Goal: Task Accomplishment & Management: Use online tool/utility

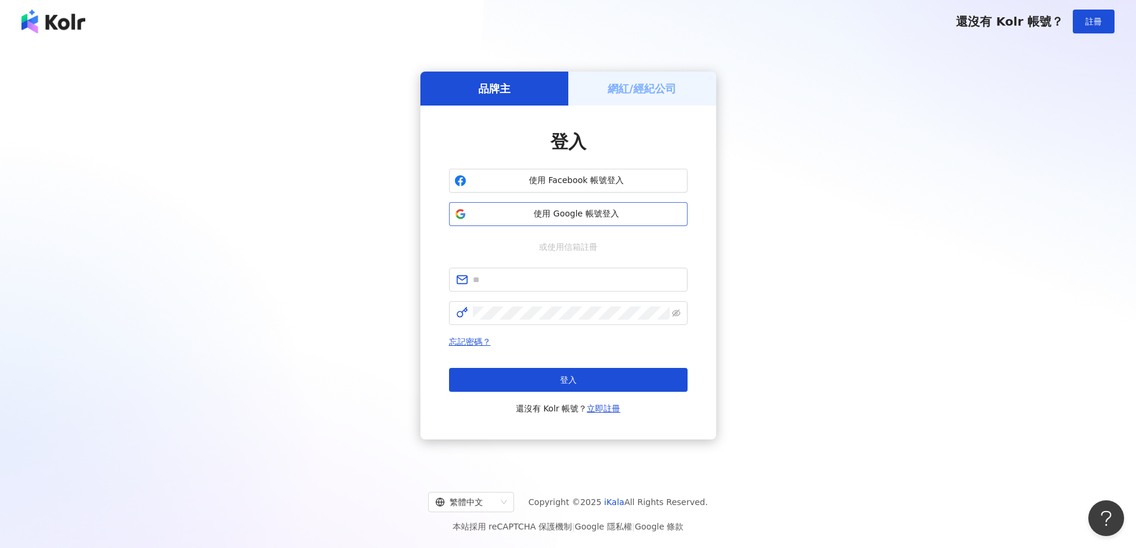
click at [592, 214] on span "使用 Google 帳號登入" at bounding box center [576, 214] width 211 height 12
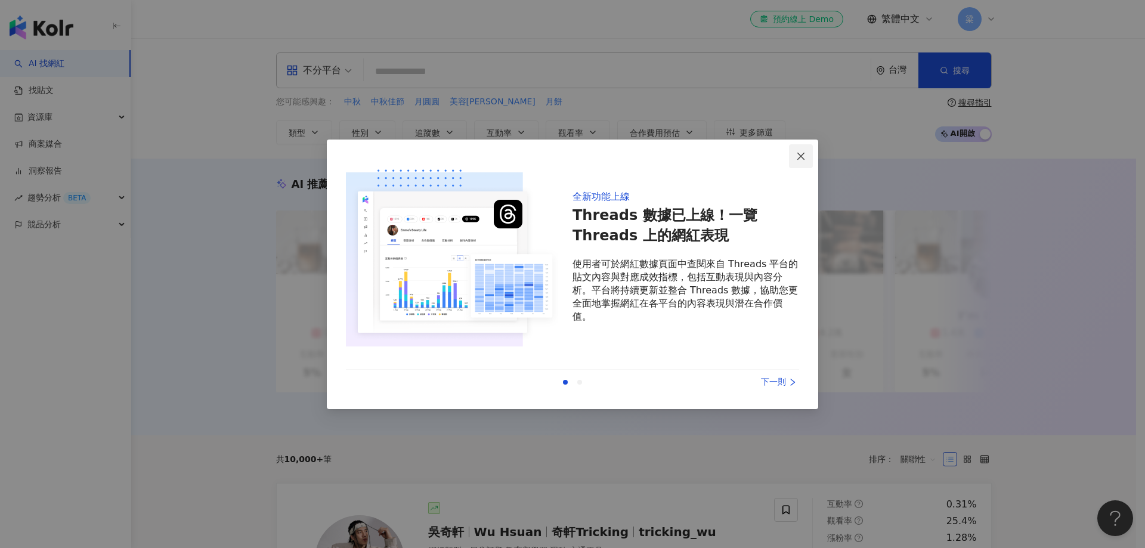
click at [801, 155] on icon "close" at bounding box center [801, 156] width 10 height 10
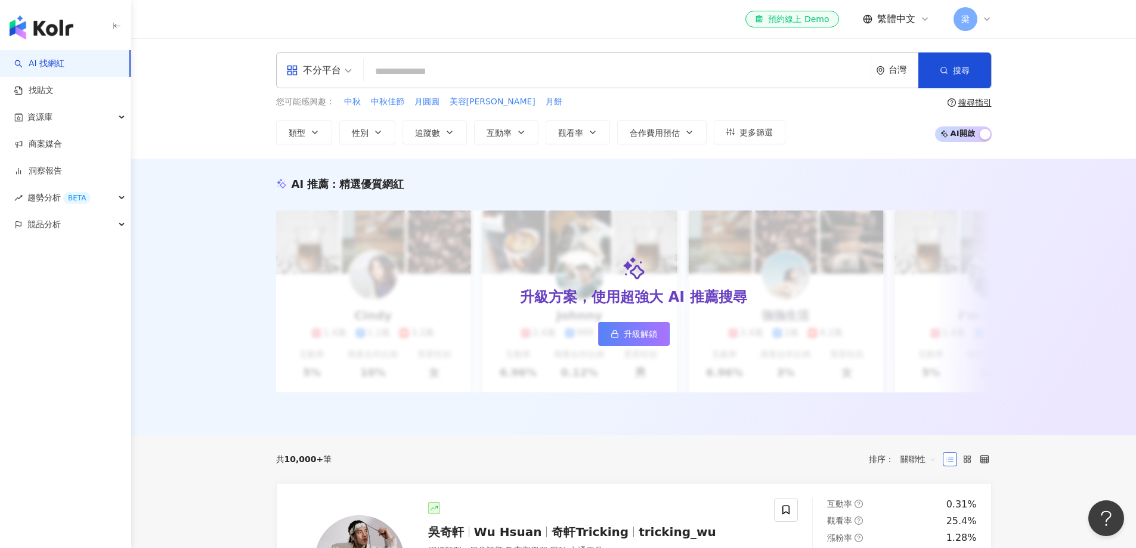
click at [453, 72] on input "search" at bounding box center [617, 71] width 497 height 23
click at [463, 67] on input "search" at bounding box center [617, 71] width 497 height 23
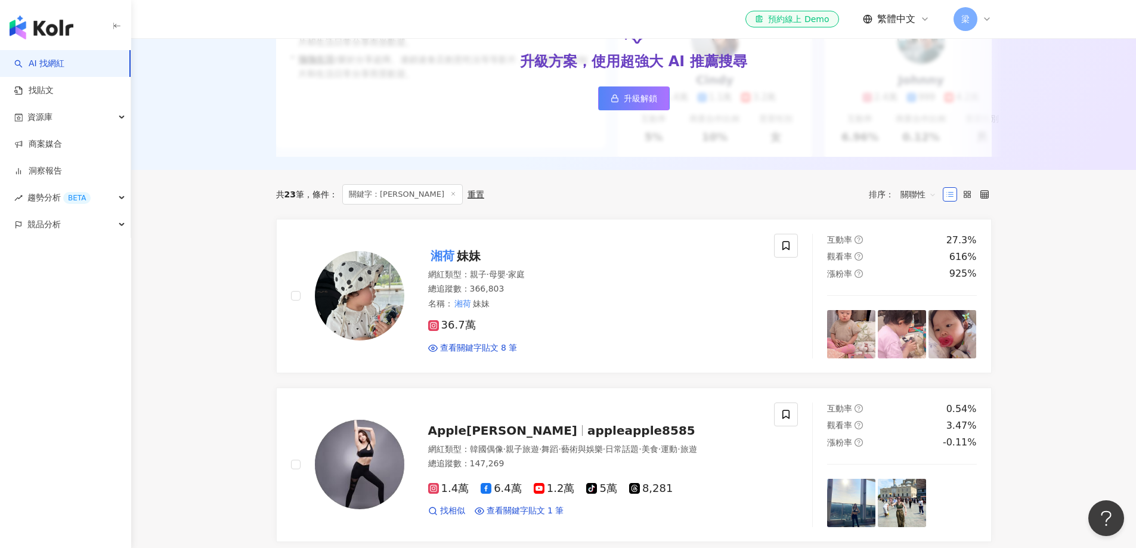
scroll to position [258, 0]
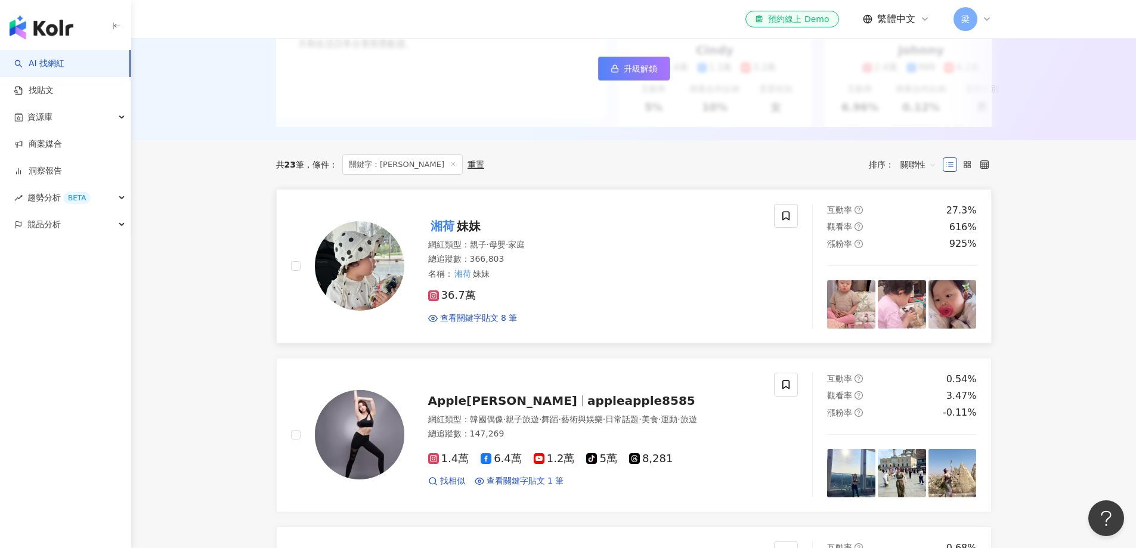
type input "**"
click at [603, 234] on div "湘荷 妹妹" at bounding box center [594, 226] width 332 height 17
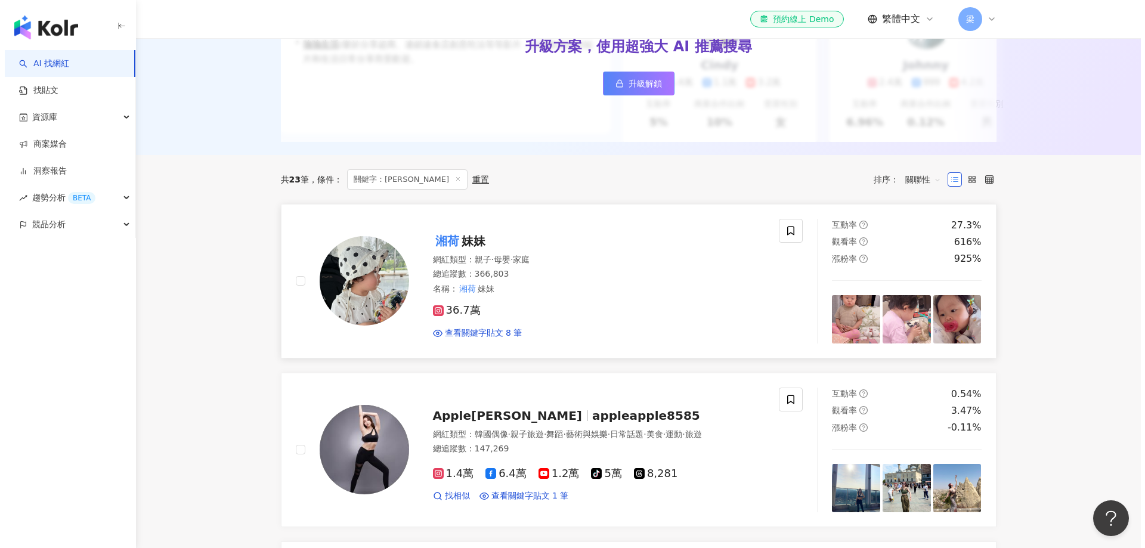
scroll to position [239, 0]
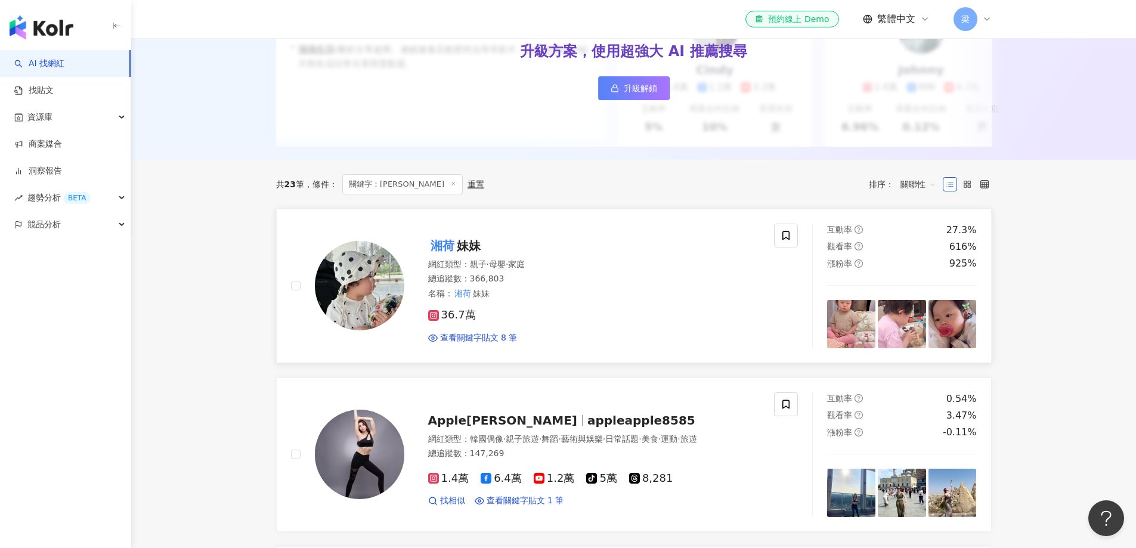
click at [585, 282] on div "總追蹤數 ： 366,803" at bounding box center [594, 279] width 332 height 12
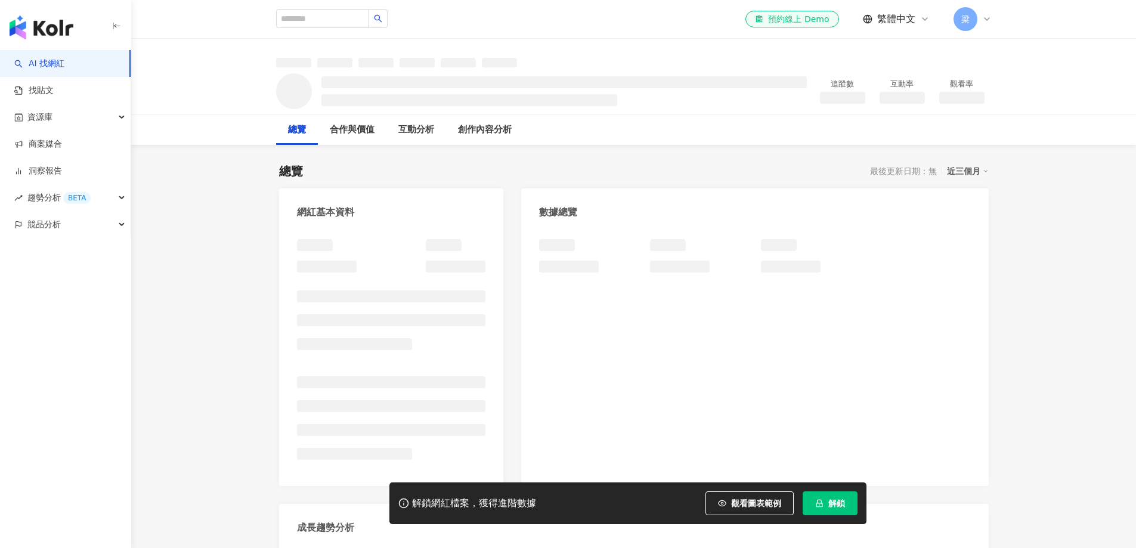
click at [835, 503] on span "解鎖" at bounding box center [836, 504] width 17 height 10
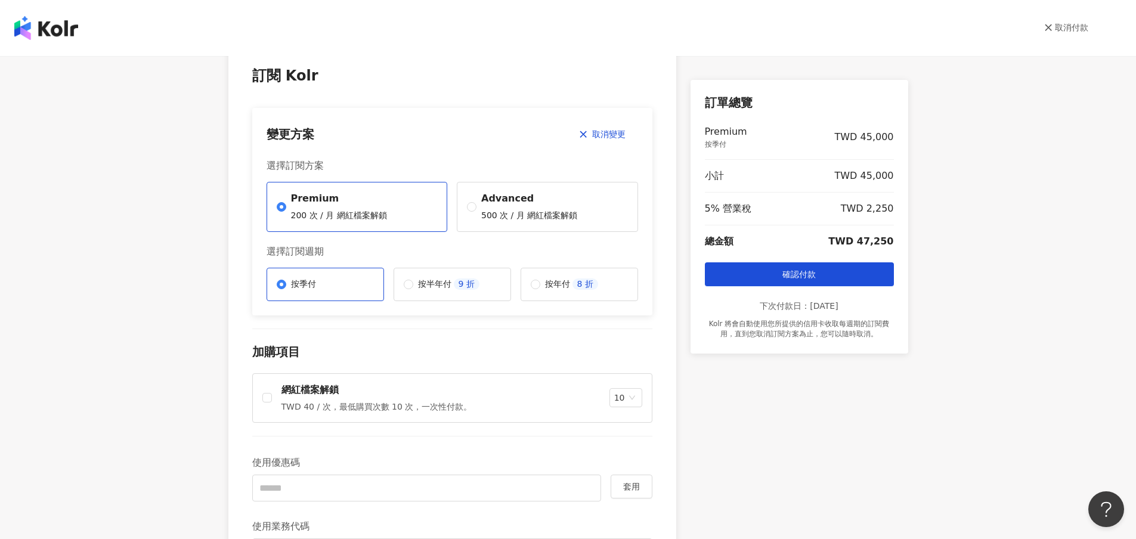
scroll to position [40, 0]
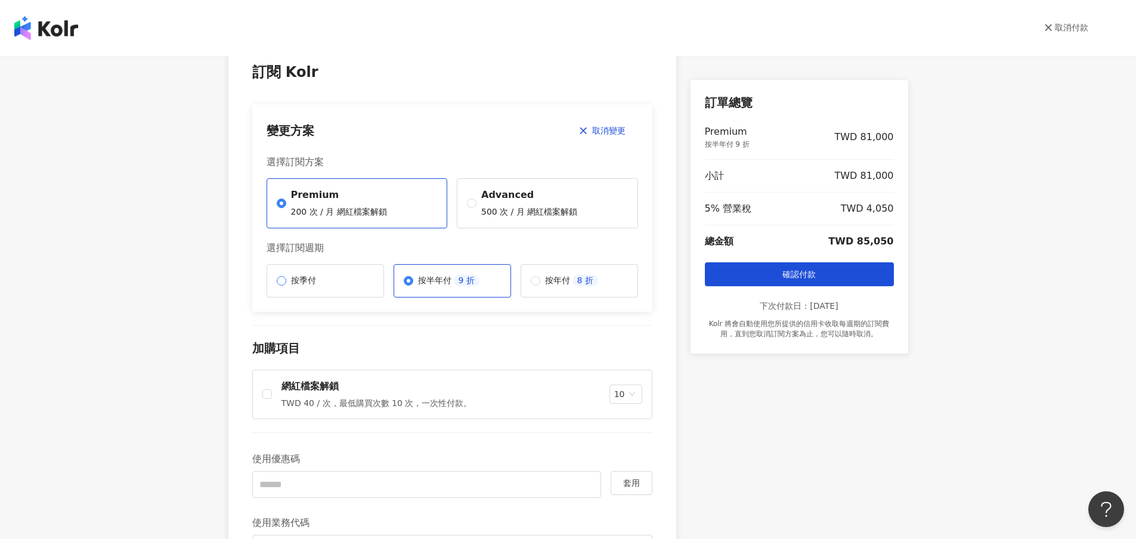
click at [268, 282] on label "按季付" at bounding box center [325, 280] width 117 height 33
click at [413, 279] on span "按半年付 9 折" at bounding box center [448, 281] width 71 height 12
click at [313, 282] on span "按季付" at bounding box center [303, 281] width 35 height 12
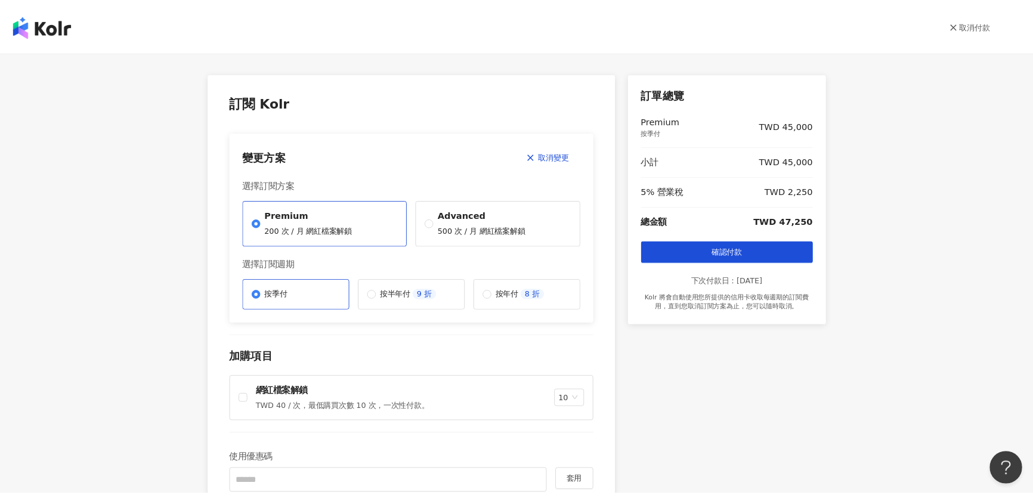
scroll to position [0, 0]
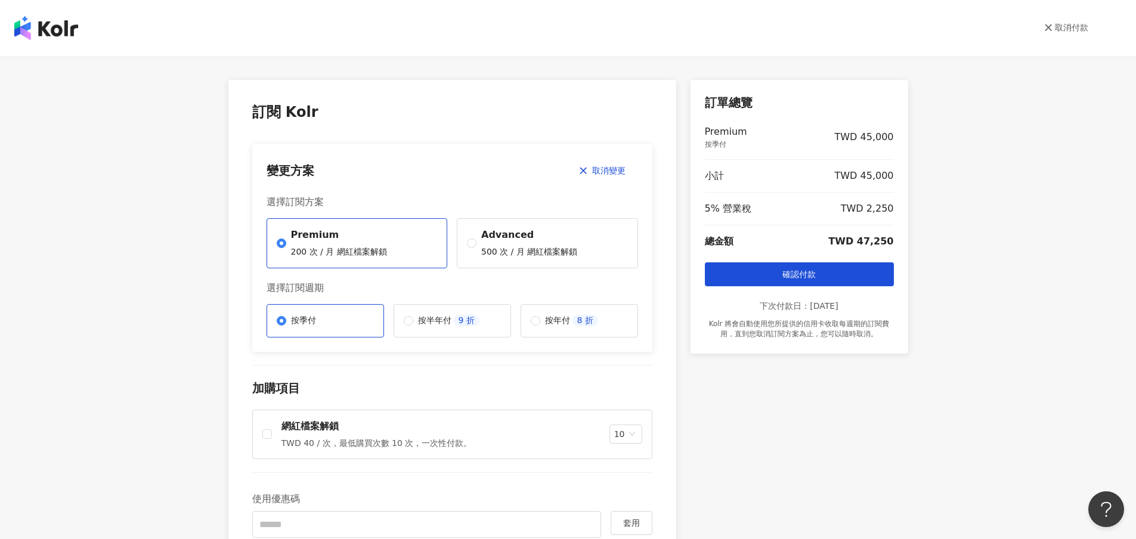
drag, startPoint x: 78, startPoint y: 28, endPoint x: 0, endPoint y: 28, distance: 78.1
click at [0, 28] on div "取消付款" at bounding box center [568, 28] width 1136 height 56
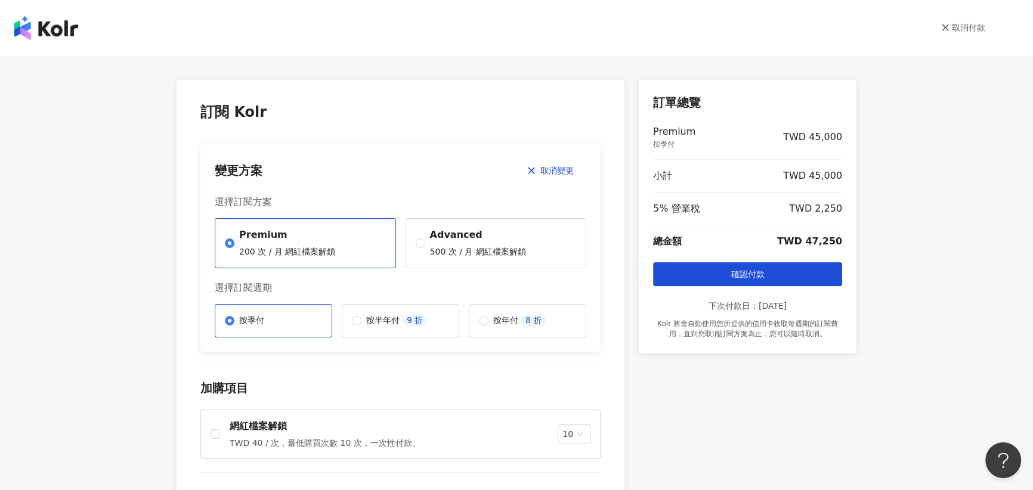
click at [970, 27] on link "取消付款" at bounding box center [963, 28] width 44 height 12
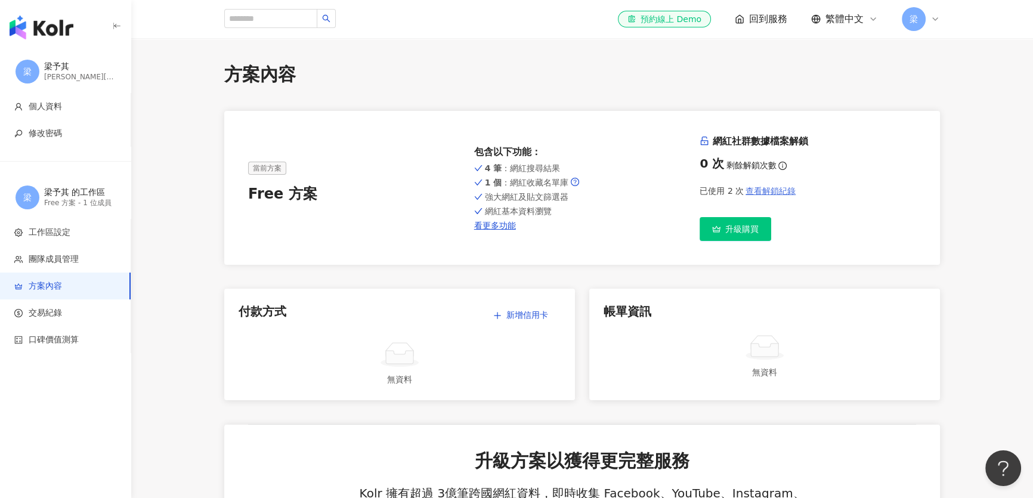
click at [783, 189] on span "查看解鎖紀錄" at bounding box center [771, 191] width 50 height 10
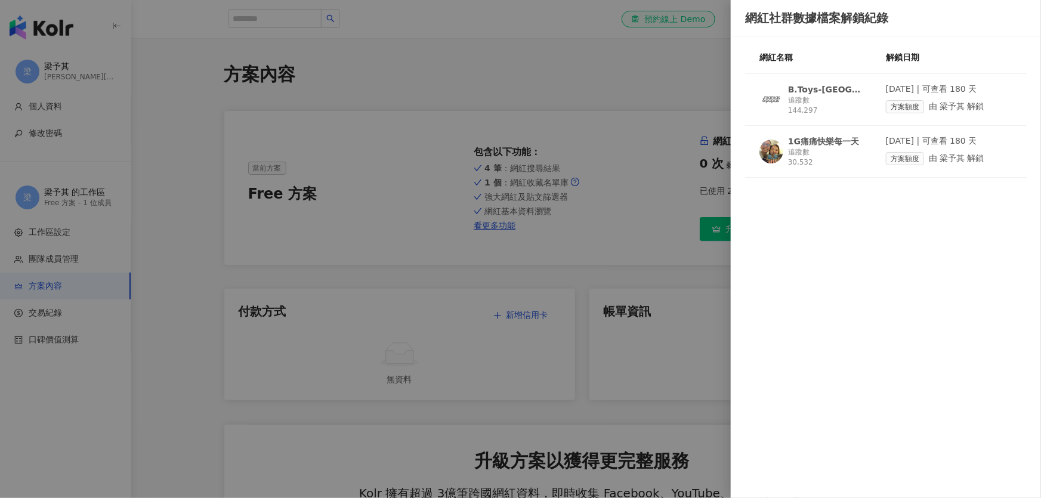
click at [846, 156] on div "追蹤數 30,532" at bounding box center [827, 157] width 78 height 20
click at [657, 95] on div at bounding box center [520, 249] width 1041 height 498
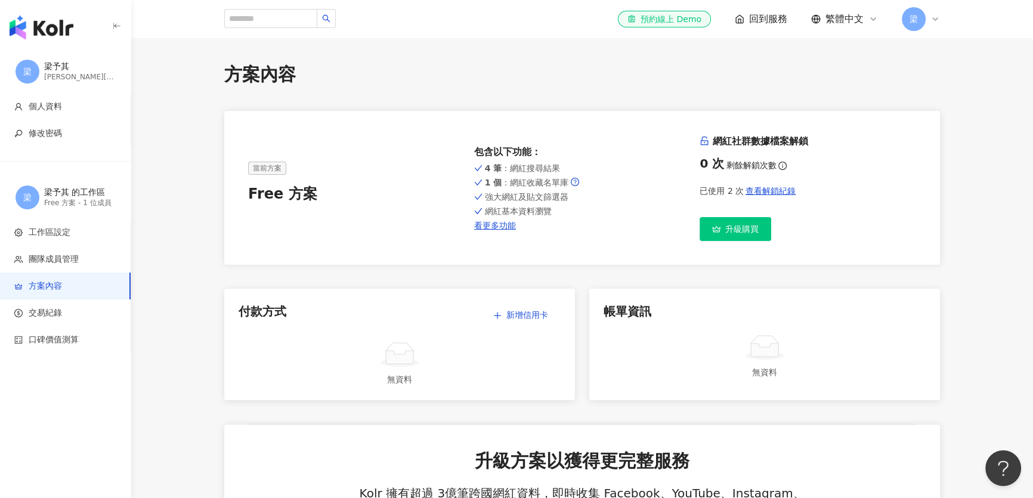
click at [929, 19] on div "梁" at bounding box center [921, 19] width 38 height 24
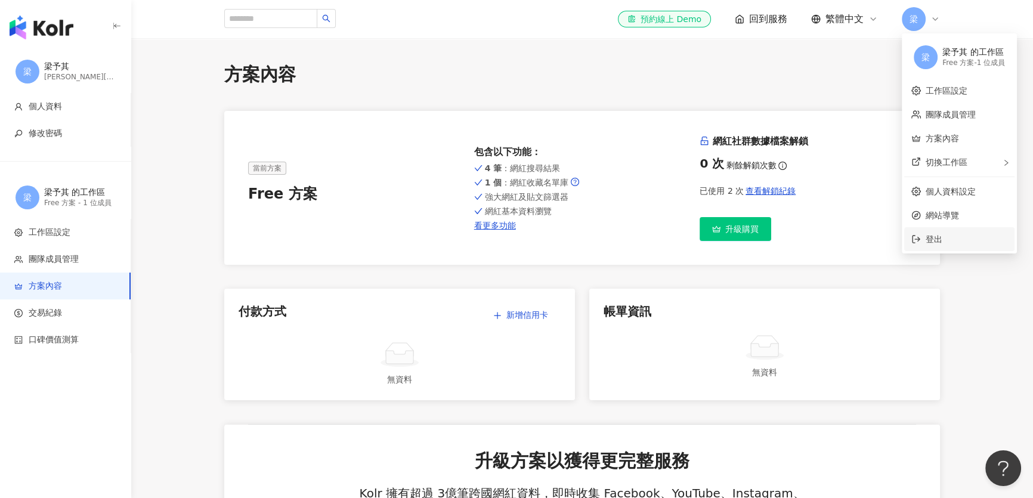
click at [931, 240] on span "登出" at bounding box center [934, 239] width 17 height 10
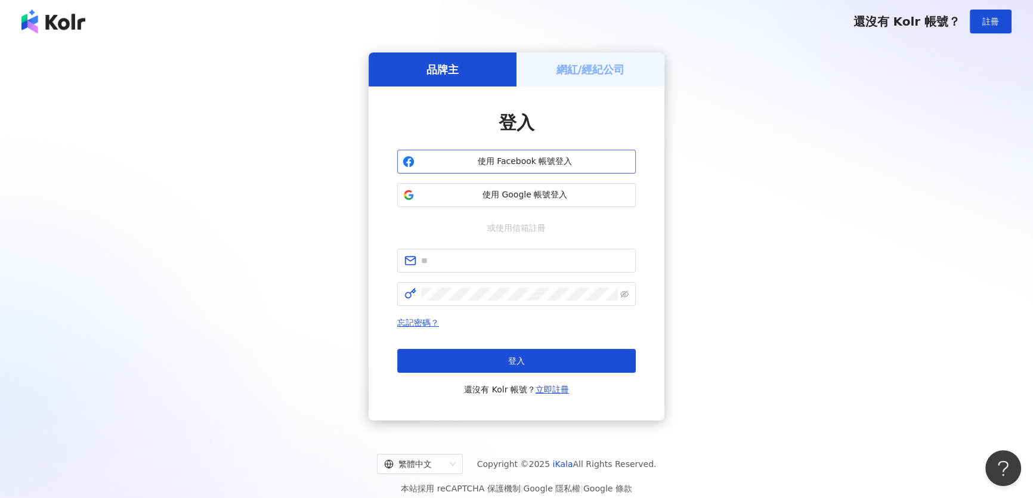
click at [538, 162] on span "使用 Facebook 帳號登入" at bounding box center [524, 162] width 211 height 12
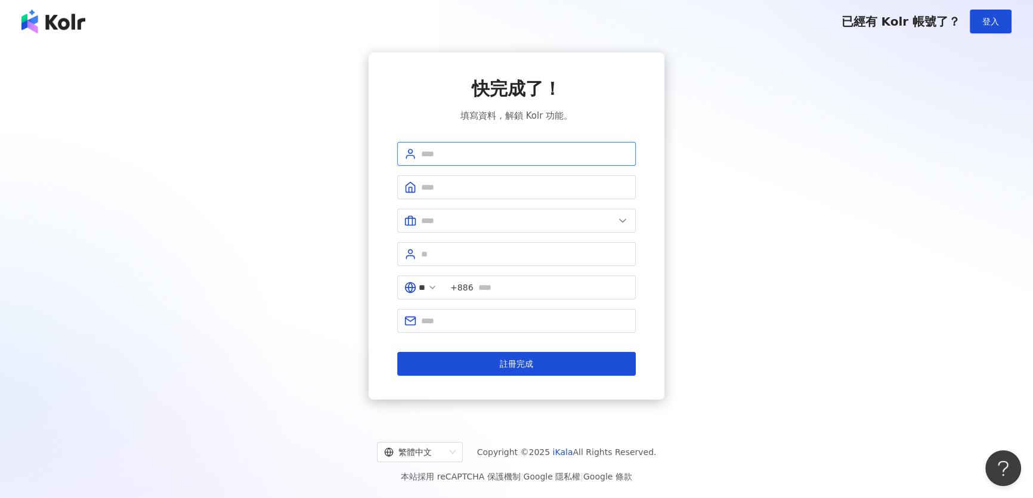
click at [473, 160] on input "text" at bounding box center [525, 153] width 208 height 13
type input "******"
click at [453, 186] on input "text" at bounding box center [525, 187] width 208 height 13
type input "******"
click at [451, 225] on input "text" at bounding box center [517, 220] width 193 height 13
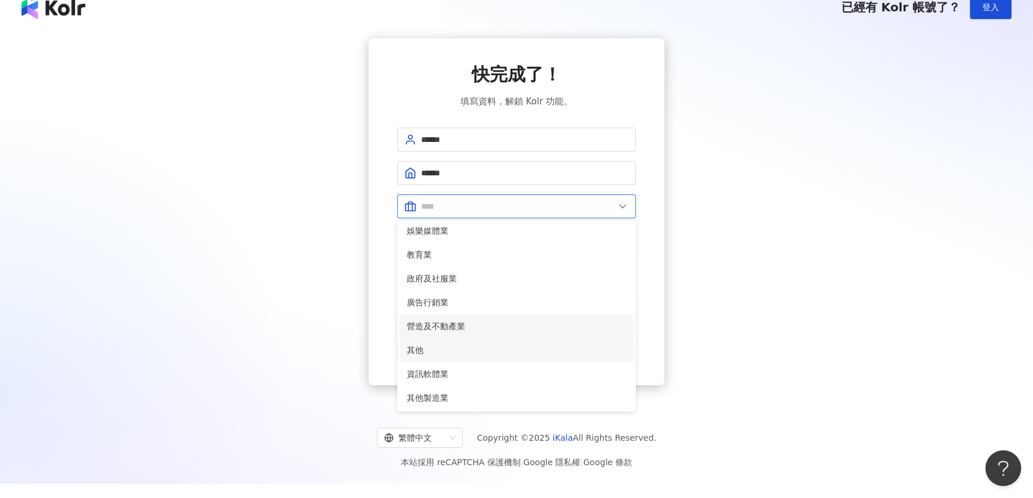
scroll to position [18, 0]
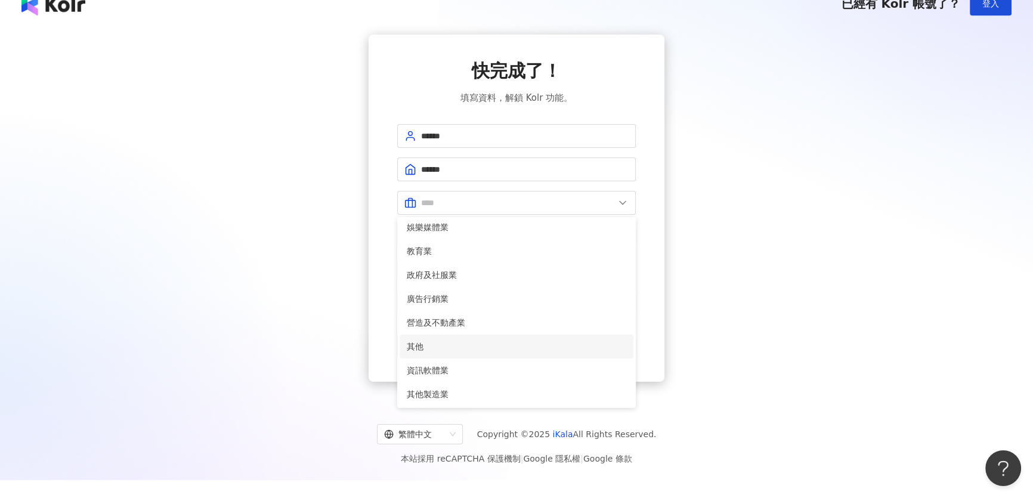
click at [457, 346] on span "其他" at bounding box center [516, 346] width 219 height 13
type input "**"
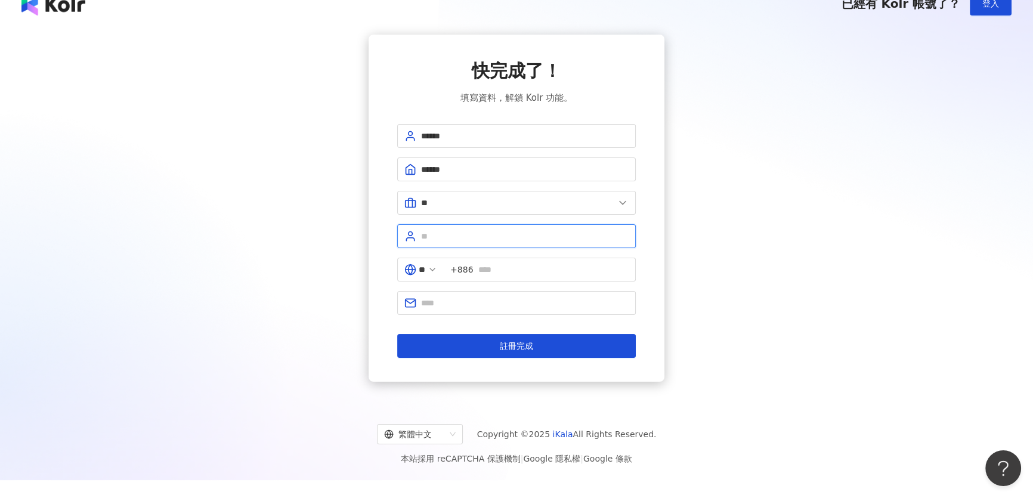
click at [474, 239] on input "text" at bounding box center [525, 236] width 208 height 13
type input "**"
click at [504, 270] on input "text" at bounding box center [553, 269] width 151 height 13
type input "**********"
click at [555, 303] on input "text" at bounding box center [525, 302] width 208 height 13
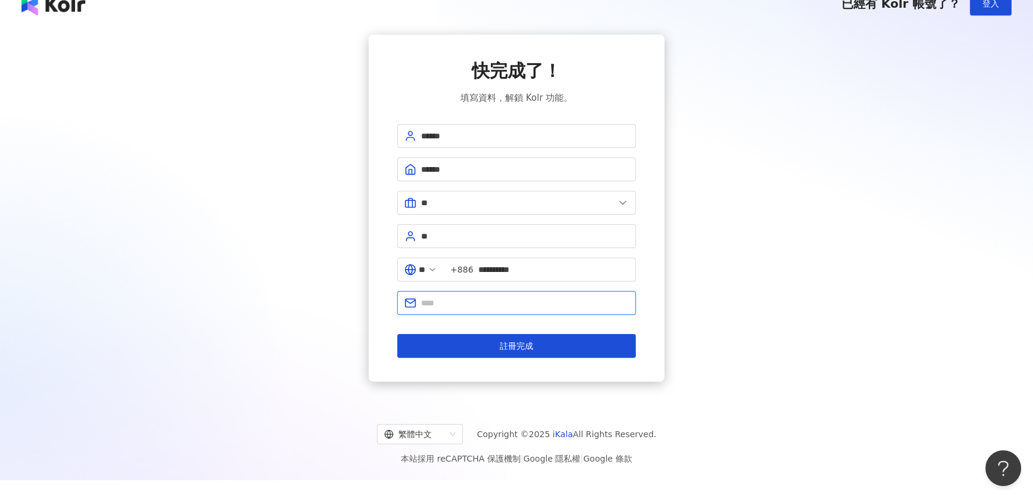
type input "**********"
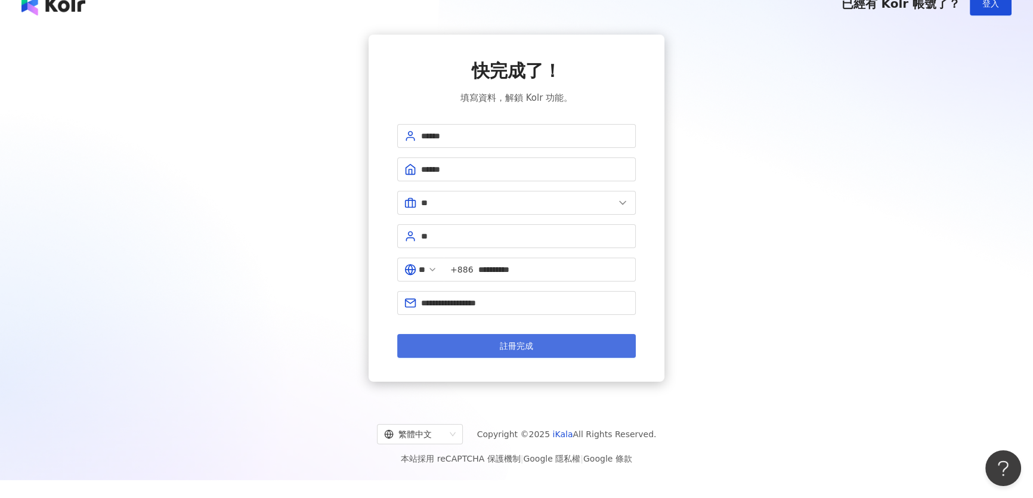
click at [530, 345] on span "註冊完成" at bounding box center [516, 346] width 33 height 10
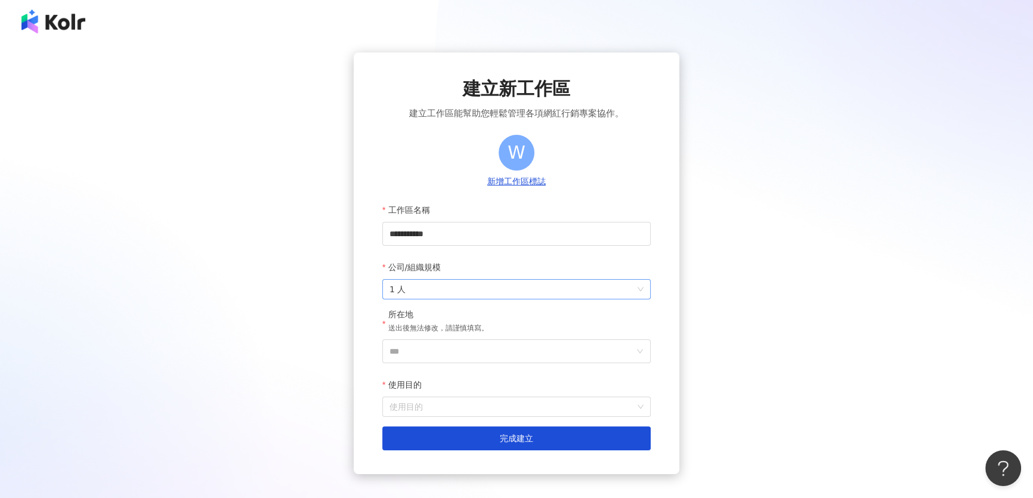
click at [519, 289] on span "1 人" at bounding box center [516, 289] width 254 height 19
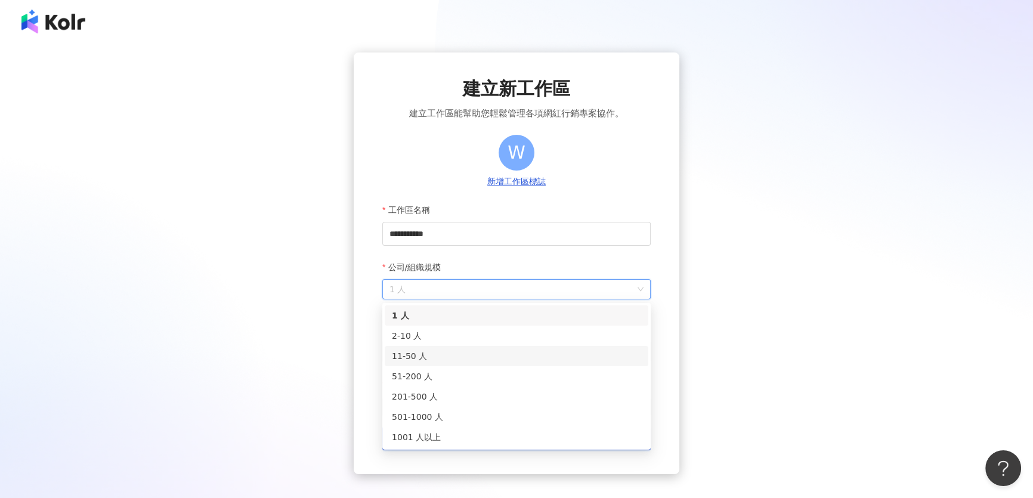
click at [410, 361] on div "11-50 人" at bounding box center [516, 355] width 249 height 13
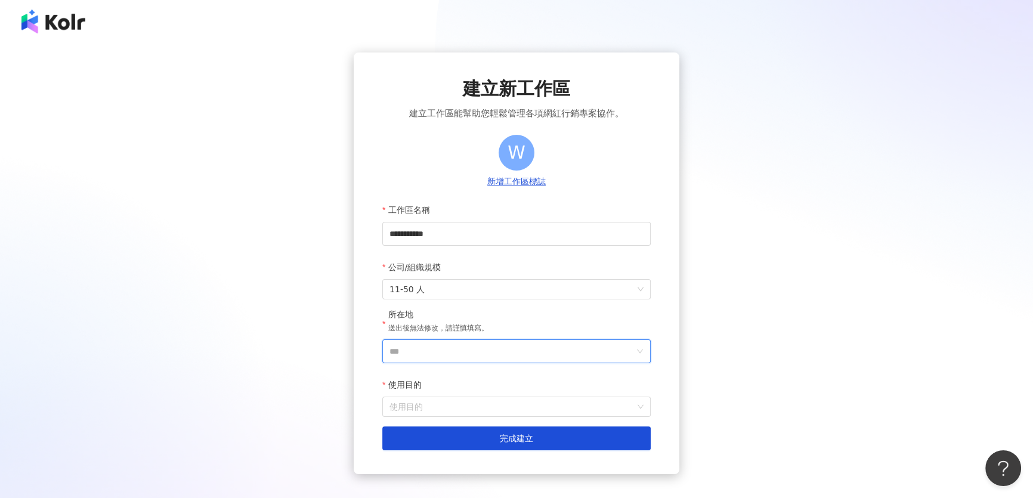
click at [428, 349] on input "***" at bounding box center [511, 351] width 245 height 23
click at [573, 193] on div "台灣" at bounding box center [585, 182] width 115 height 21
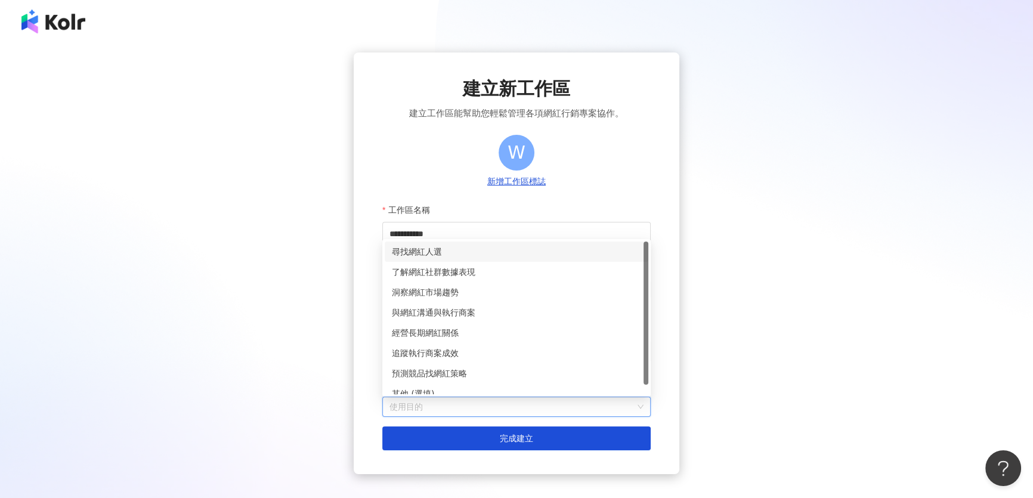
click at [468, 406] on input "使用目的" at bounding box center [516, 406] width 254 height 19
click at [466, 274] on div "了解網紅社群數據表現" at bounding box center [516, 271] width 249 height 13
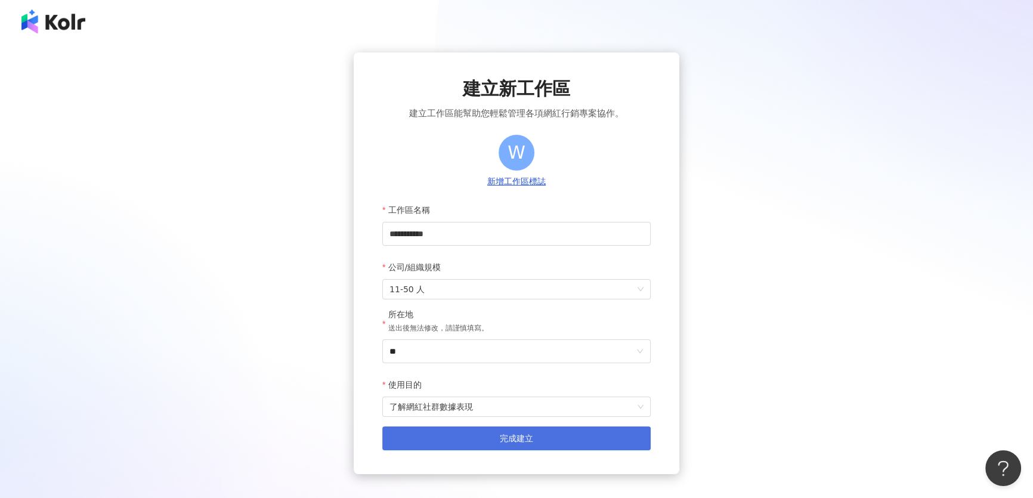
click at [521, 440] on span "完成建立" at bounding box center [516, 439] width 33 height 10
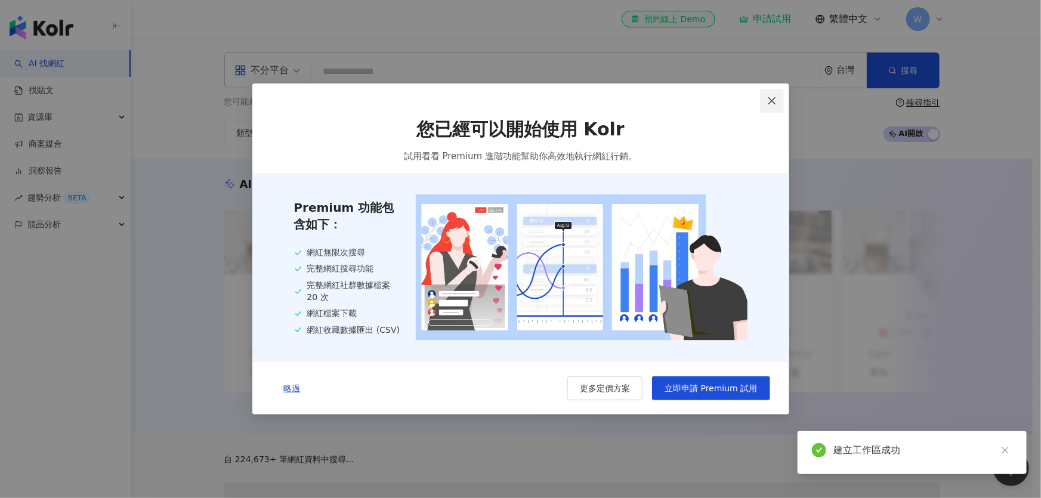
click at [774, 101] on icon "close" at bounding box center [771, 100] width 7 height 7
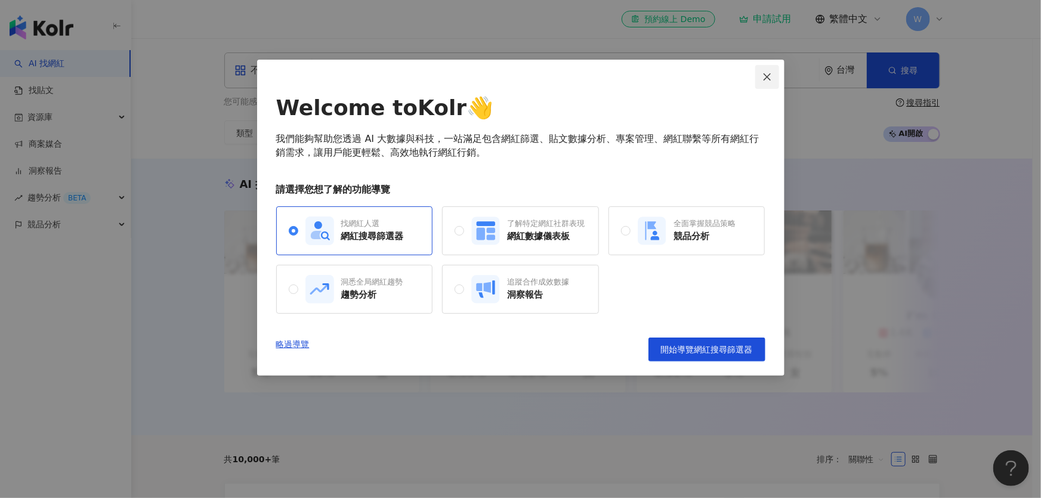
click at [768, 78] on icon "close" at bounding box center [766, 76] width 7 height 7
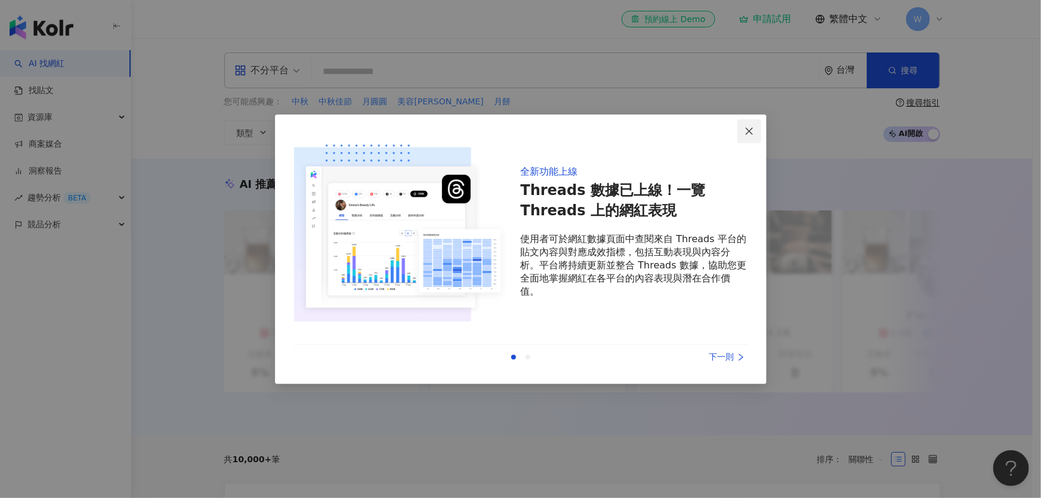
click at [748, 128] on icon "close" at bounding box center [749, 131] width 10 height 10
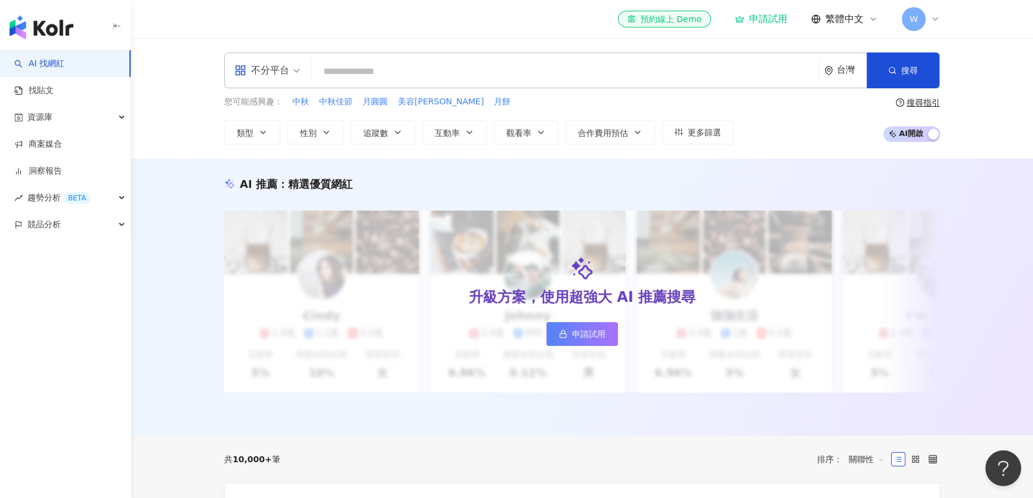
click at [463, 68] on input "search" at bounding box center [565, 71] width 497 height 23
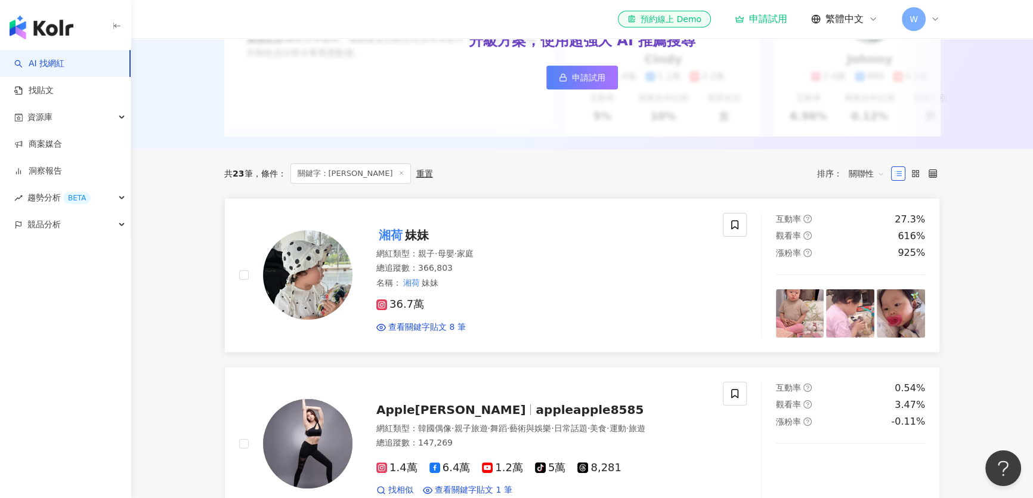
scroll to position [253, 0]
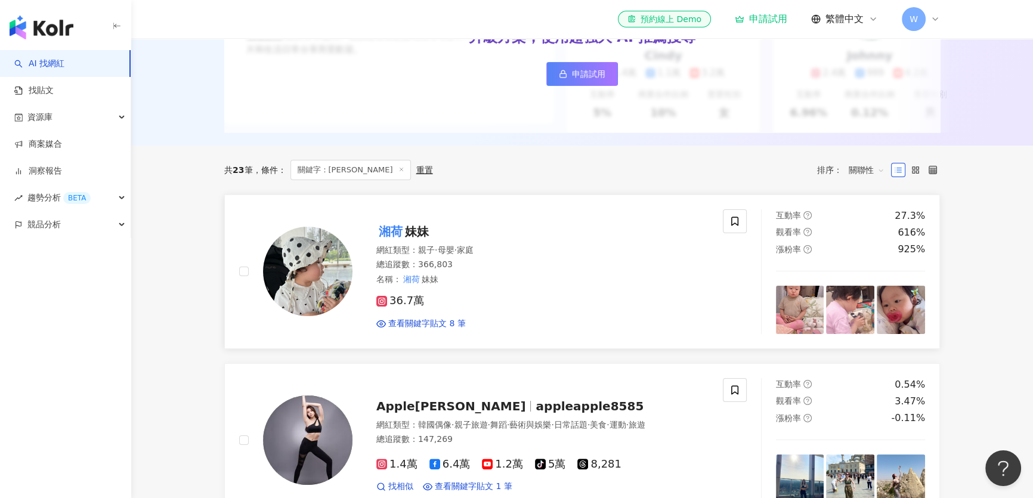
type input "**"
click at [555, 304] on div "36.7萬" at bounding box center [542, 301] width 332 height 13
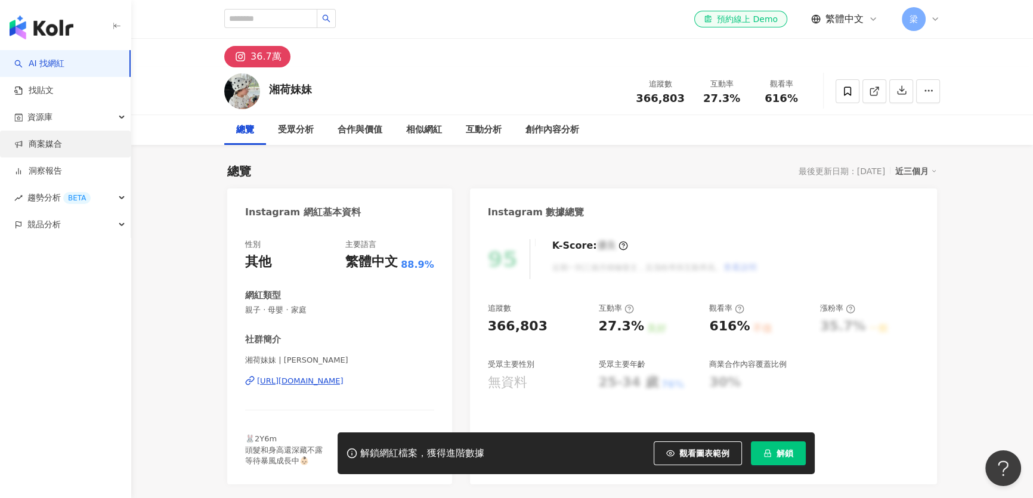
click at [42, 143] on link "商案媒合" at bounding box center [38, 144] width 48 height 12
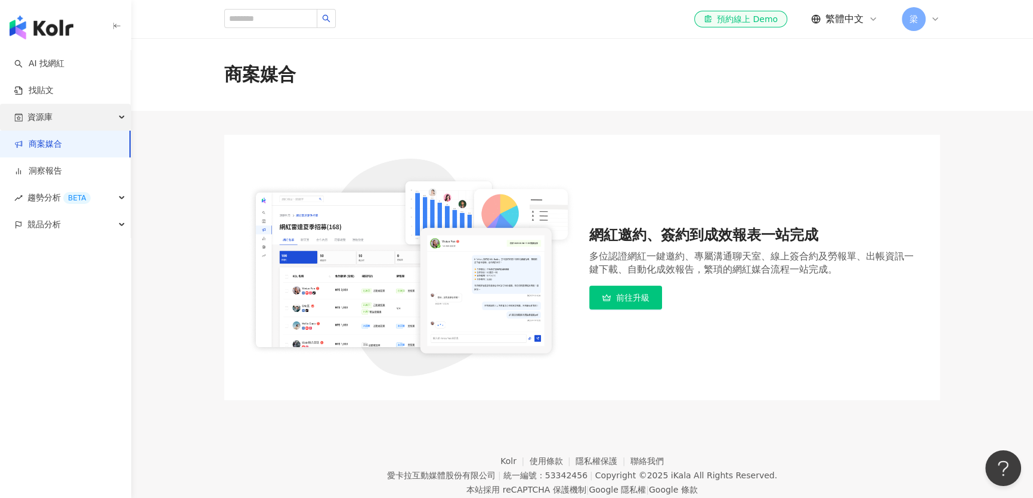
click at [57, 119] on div "資源庫" at bounding box center [65, 117] width 131 height 27
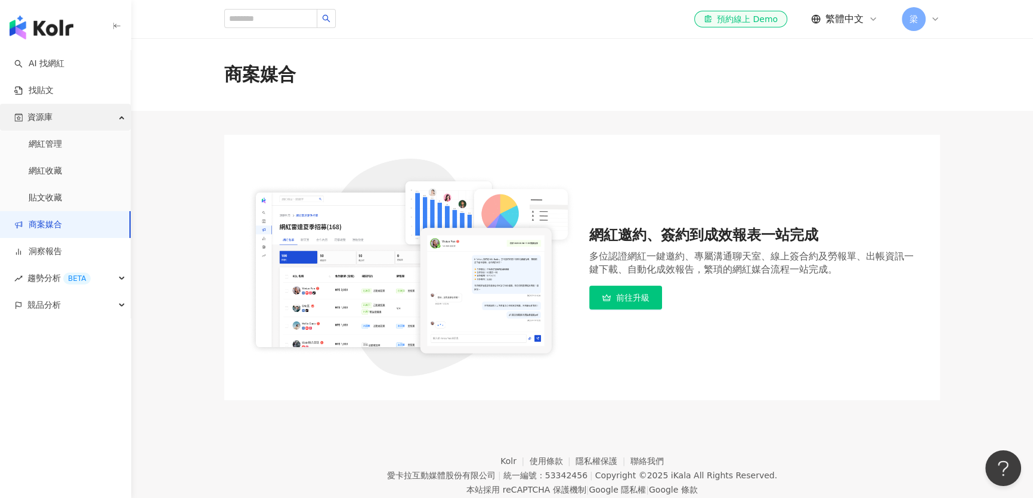
click at [60, 116] on div "資源庫" at bounding box center [65, 117] width 131 height 27
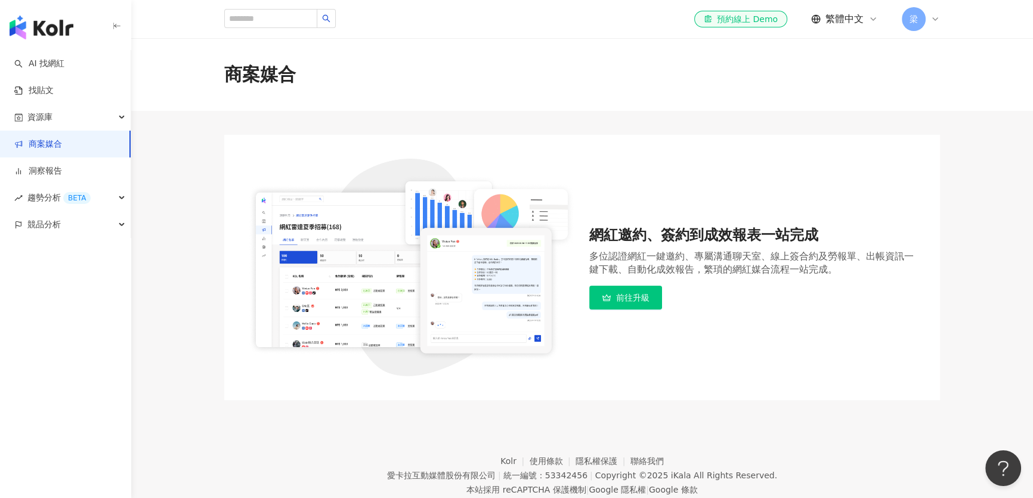
click at [937, 20] on icon at bounding box center [935, 19] width 10 height 10
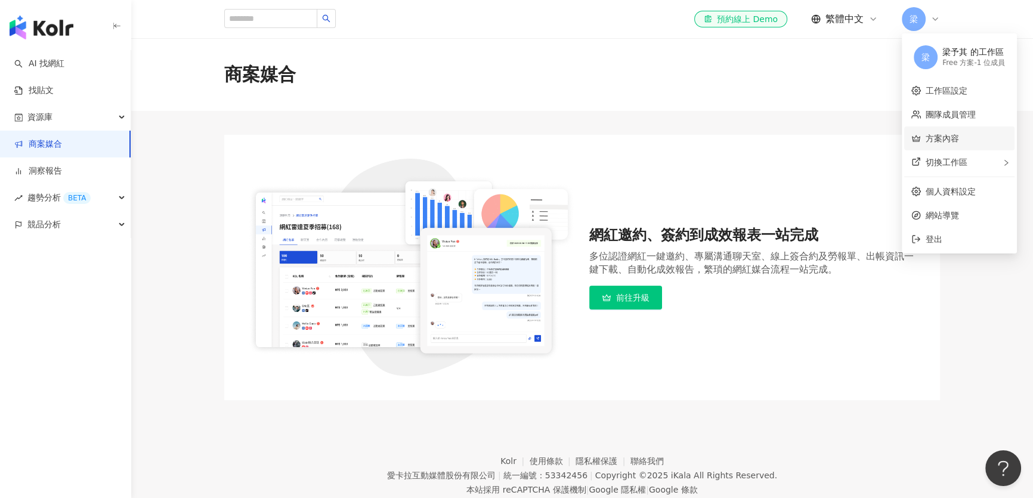
click at [959, 134] on link "方案內容" at bounding box center [942, 139] width 33 height 10
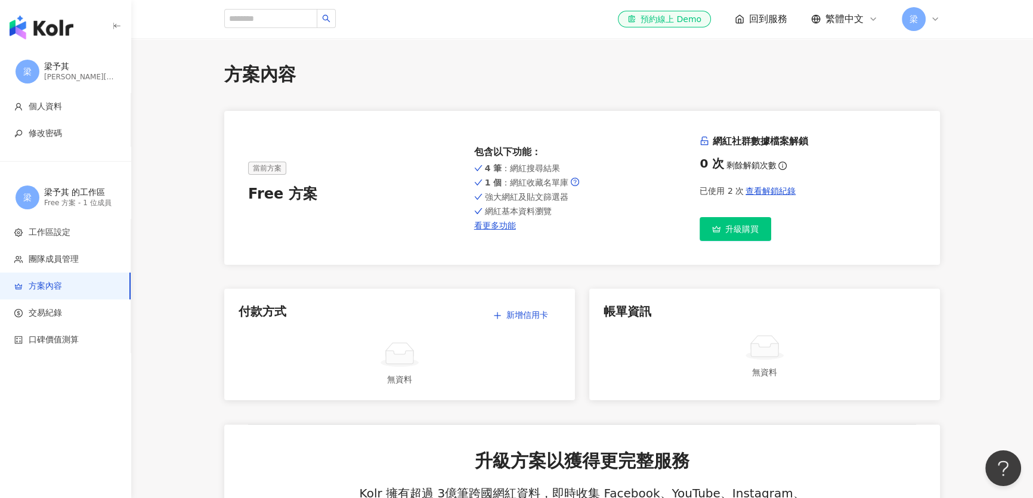
click at [933, 20] on icon at bounding box center [935, 19] width 10 height 10
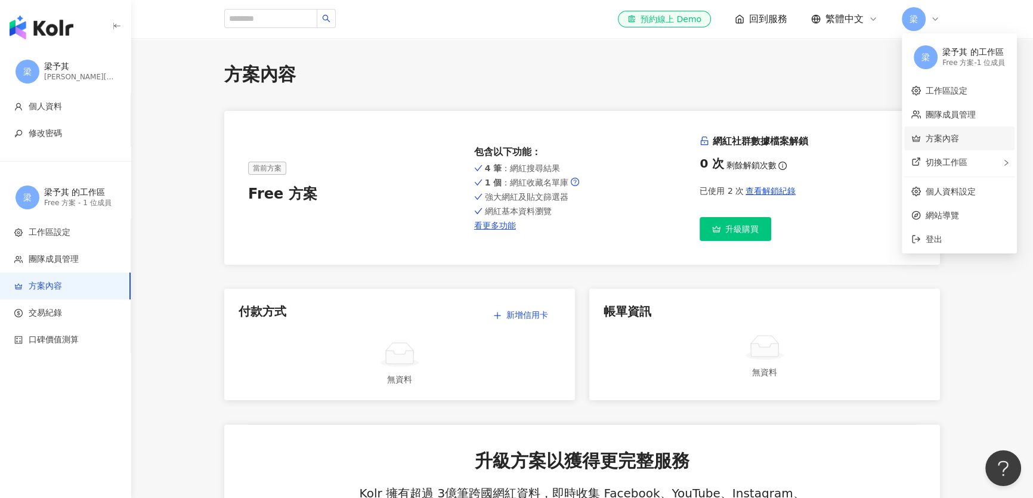
click at [959, 143] on link "方案內容" at bounding box center [942, 139] width 33 height 10
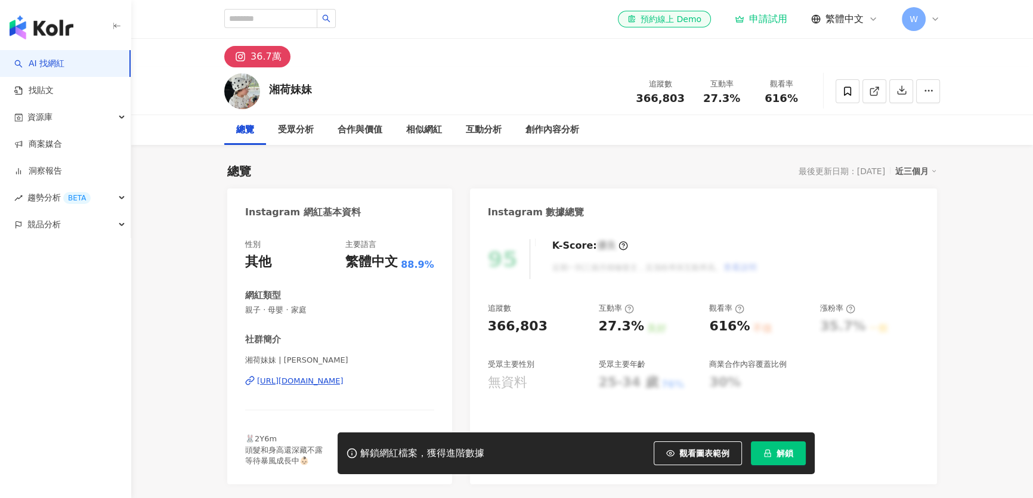
click at [779, 457] on span "解鎖" at bounding box center [785, 454] width 17 height 10
